Goal: Find specific page/section: Find specific page/section

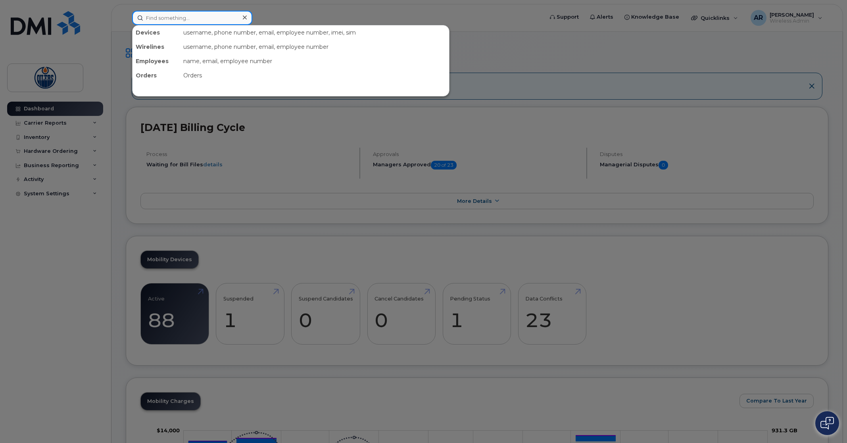
click at [165, 20] on input at bounding box center [192, 18] width 120 height 14
type input "[PERSON_NAME]"
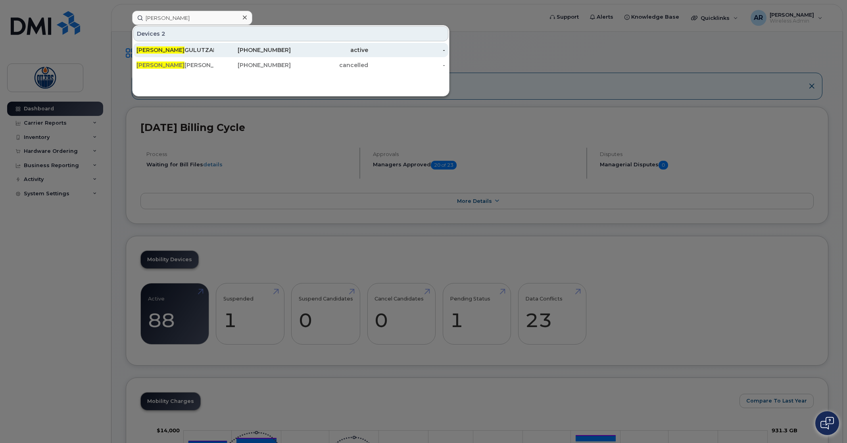
click at [182, 50] on div "[PERSON_NAME]" at bounding box center [175, 50] width 77 height 8
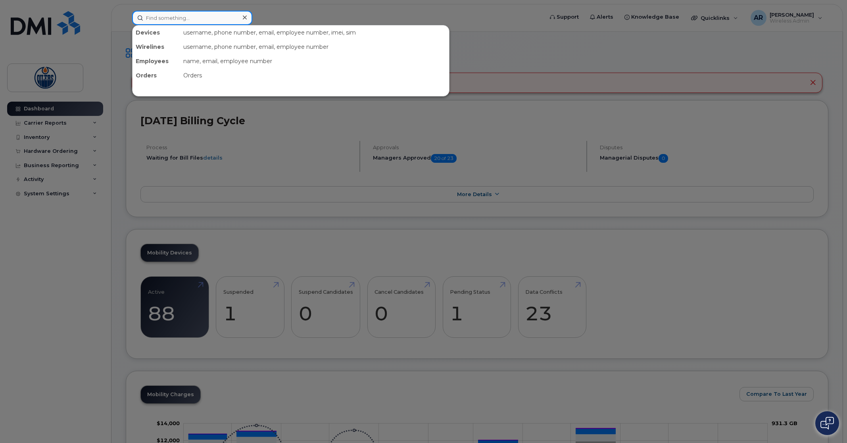
click at [167, 19] on input at bounding box center [192, 18] width 120 height 14
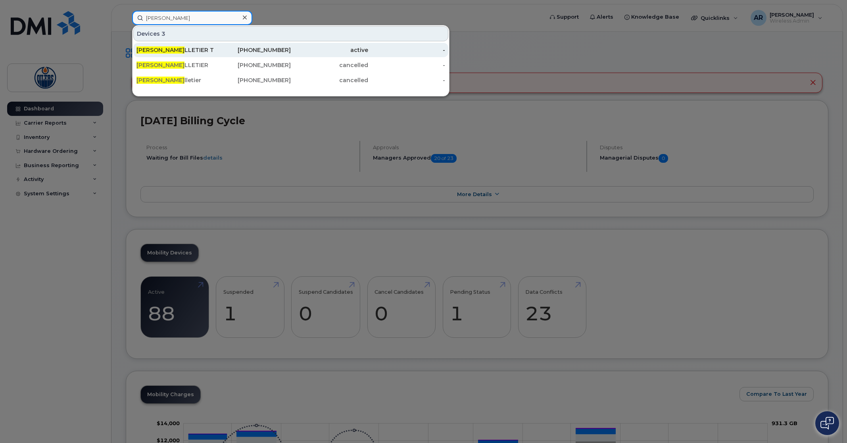
type input "david pe"
click at [177, 51] on div "DAVID PE LLETIER TABLET" at bounding box center [175, 50] width 77 height 8
